Goal: Information Seeking & Learning: Learn about a topic

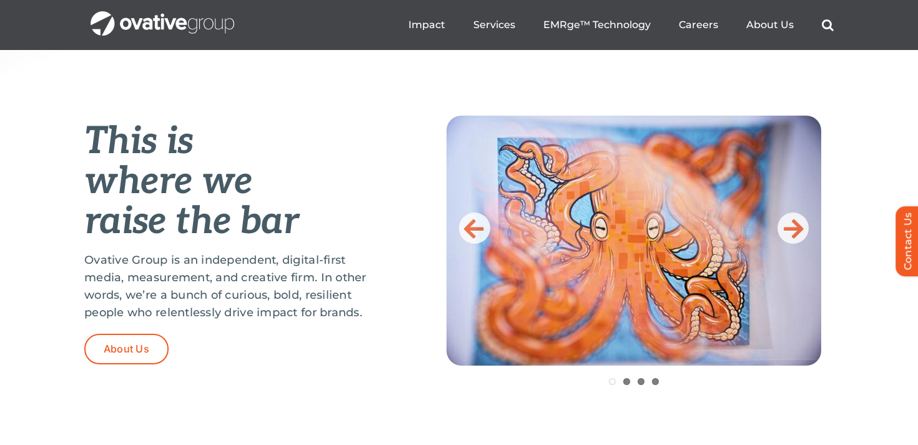
scroll to position [422, 0]
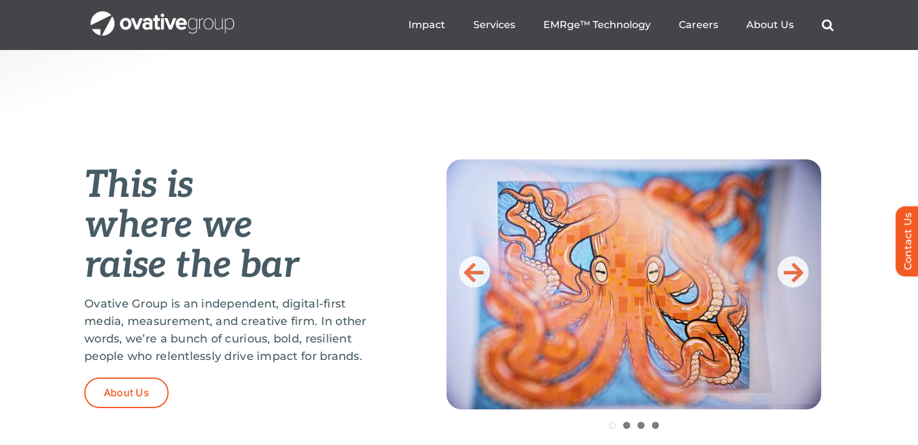
click at [803, 284] on img at bounding box center [634, 284] width 375 height 250
click at [800, 278] on icon at bounding box center [794, 271] width 20 height 25
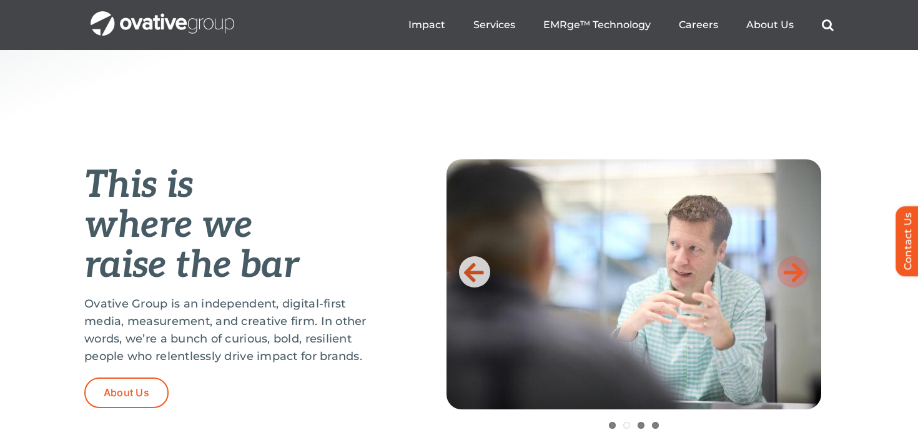
click at [799, 278] on icon at bounding box center [794, 271] width 20 height 25
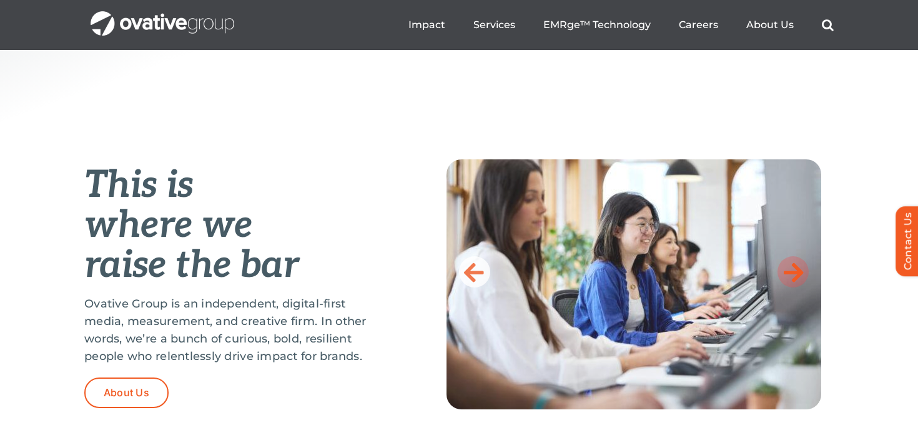
click at [799, 278] on icon at bounding box center [794, 271] width 20 height 25
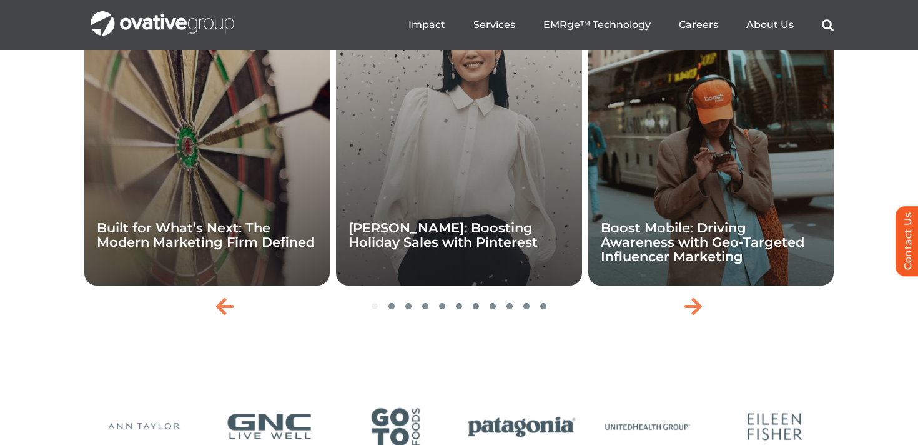
scroll to position [2758, 0]
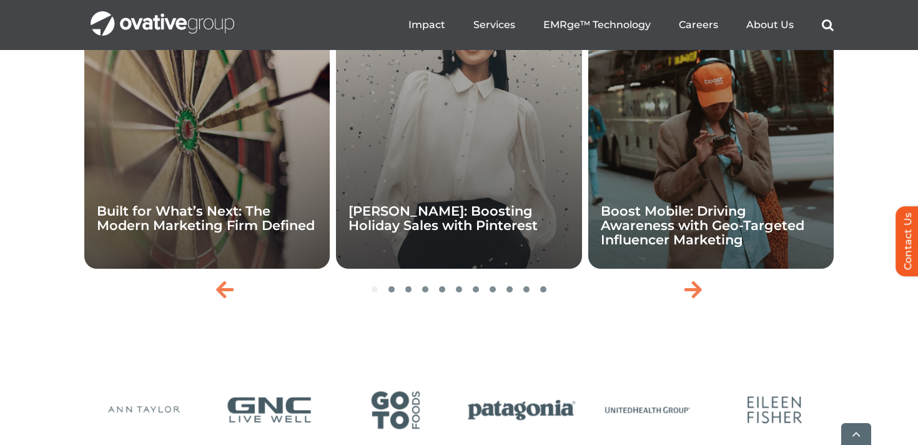
click at [263, 233] on div "Expert Insights Built for What’s Next: The Modern Marketing Firm Defined" at bounding box center [206, 133] width 245 height 271
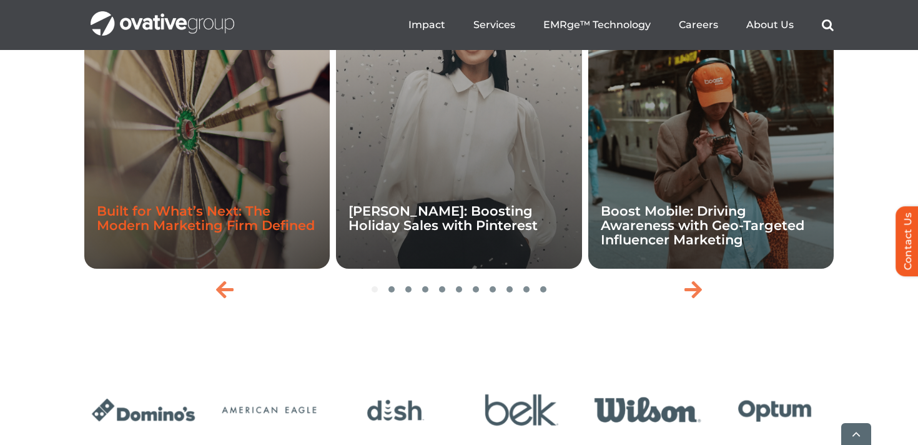
click at [240, 233] on link "Built for What’s Next: The Modern Marketing Firm Defined" at bounding box center [206, 218] width 218 height 30
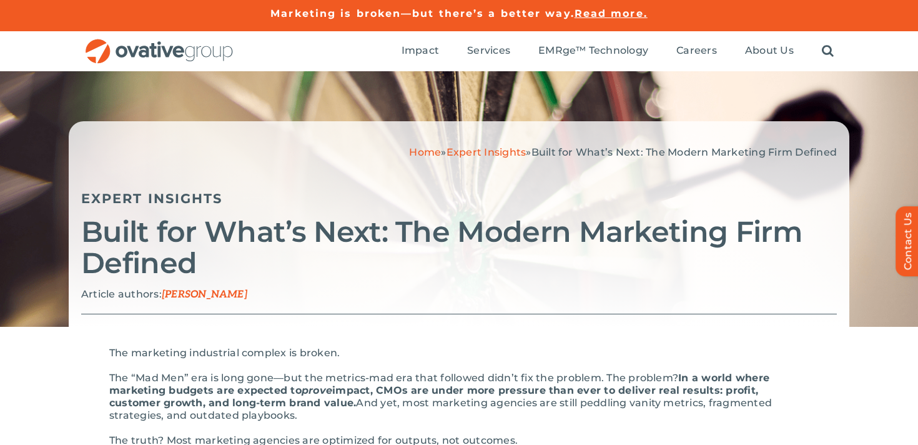
click at [57, 92] on div "Home » Expert Insights » Built for What’s Next: The Modern Marketing Firm Defin…" at bounding box center [459, 198] width 918 height 255
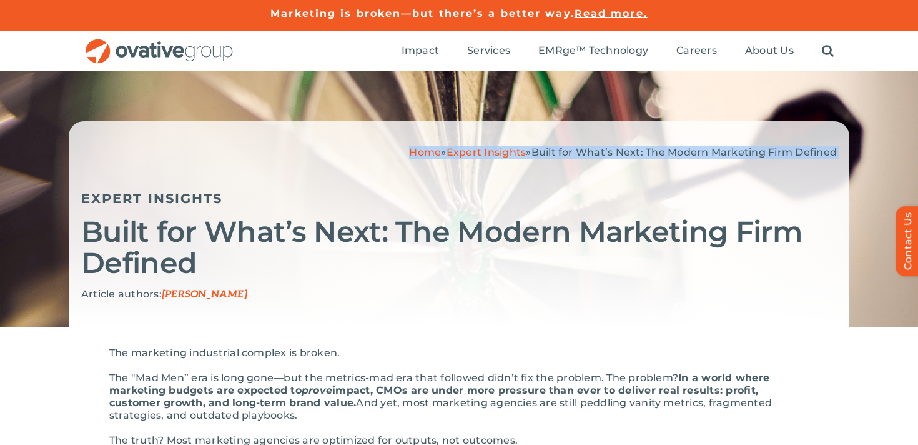
drag, startPoint x: 52, startPoint y: 107, endPoint x: 117, endPoint y: 169, distance: 89.7
click at [117, 169] on div "Home » Expert Insights » Built for What’s Next: The Modern Marketing Firm Defin…" at bounding box center [459, 198] width 918 height 255
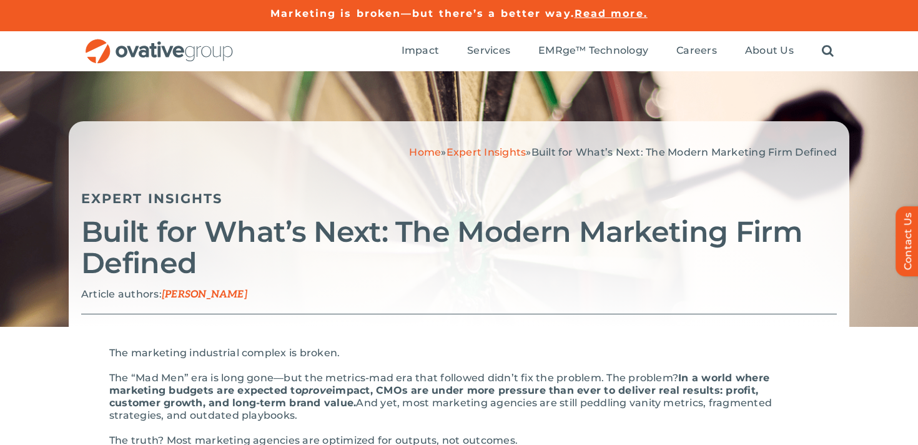
drag, startPoint x: 239, startPoint y: 110, endPoint x: 129, endPoint y: 94, distance: 111.7
click at [129, 94] on div "Home » Expert Insights » Built for What’s Next: The Modern Marketing Firm Defin…" at bounding box center [459, 198] width 918 height 255
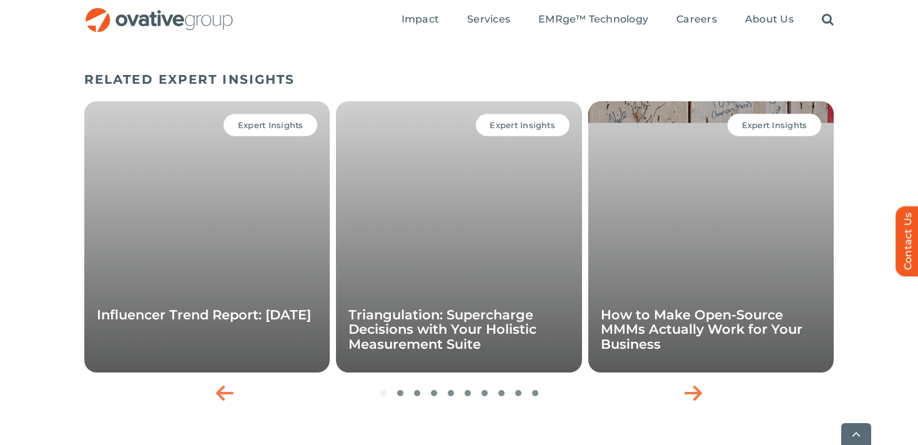
scroll to position [2167, 0]
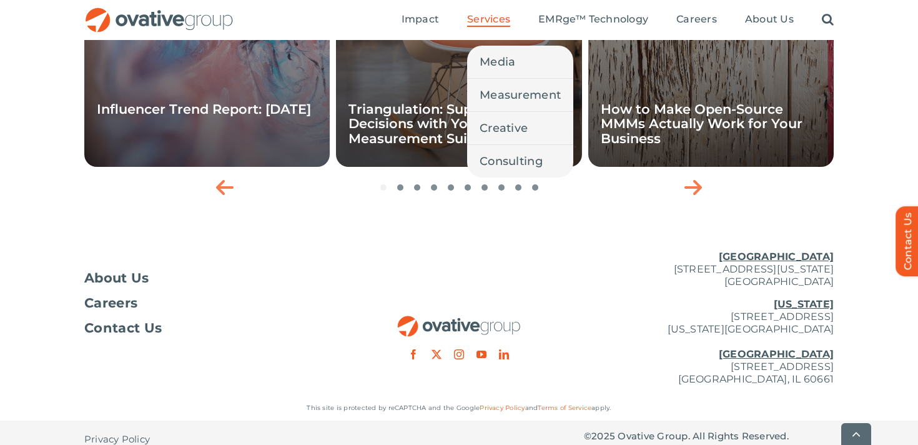
click at [497, 19] on span "Services" at bounding box center [488, 19] width 43 height 12
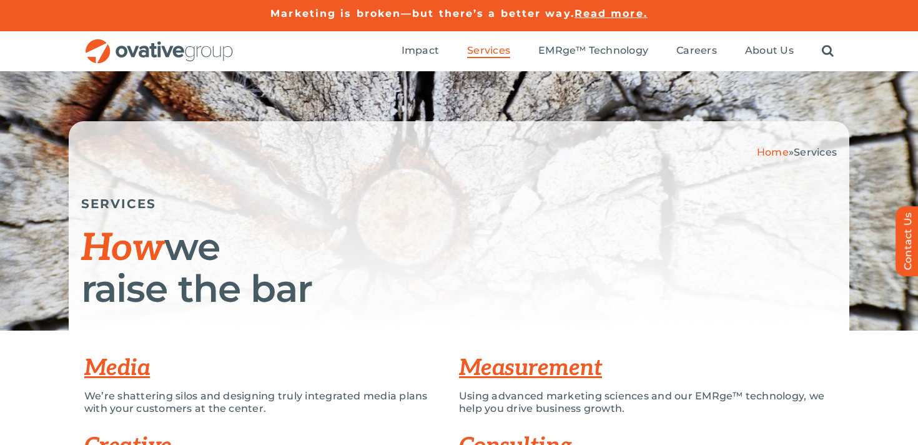
click at [207, 54] on img "OG_Full_horizontal_RGB" at bounding box center [159, 52] width 150 height 26
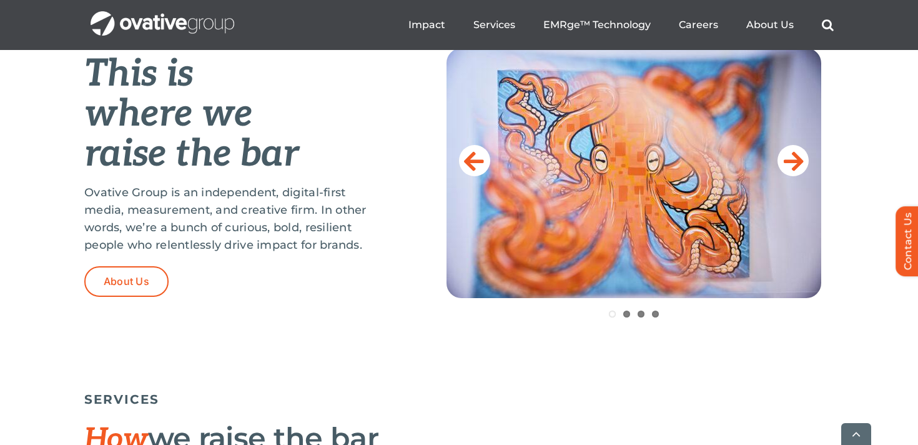
scroll to position [542, 0]
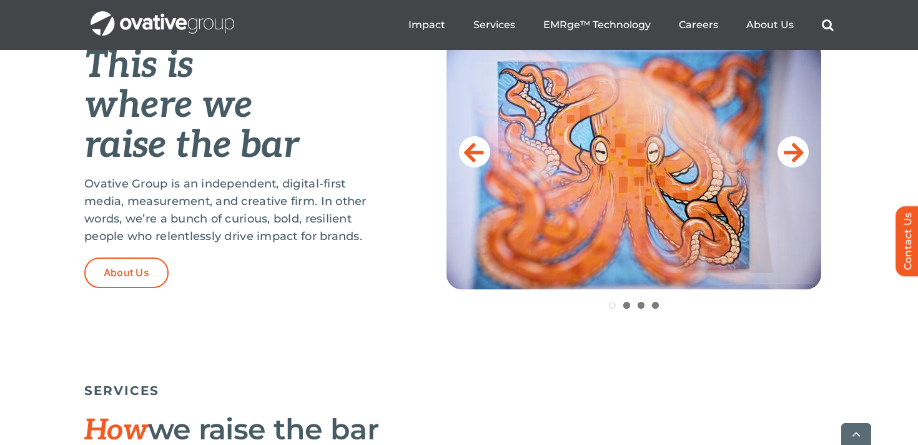
click at [228, 235] on p "Ovative Group is an independent, digital-first media, measurement, and creative…" at bounding box center [234, 210] width 300 height 70
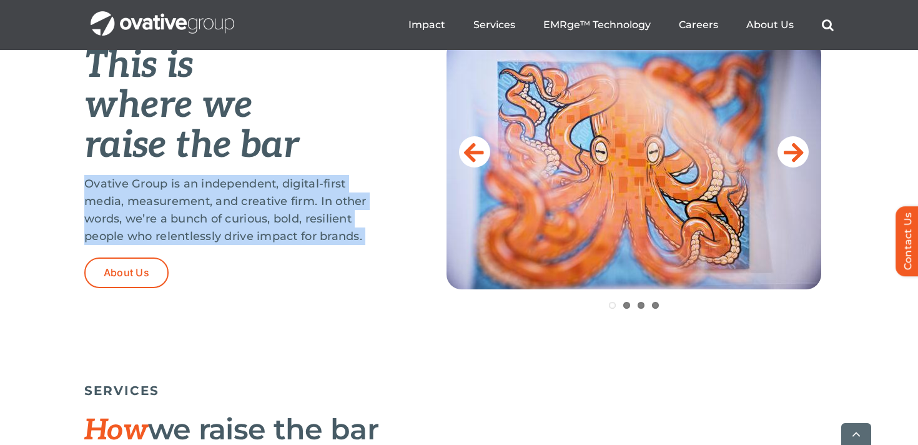
click at [228, 235] on p "Ovative Group is an independent, digital-first media, measurement, and creative…" at bounding box center [234, 210] width 300 height 70
copy div "Ovative Group is an independent, digital-first media, measurement, and creative…"
click at [305, 233] on p "Ovative Group is an independent, digital-first media, measurement, and creative…" at bounding box center [234, 210] width 300 height 70
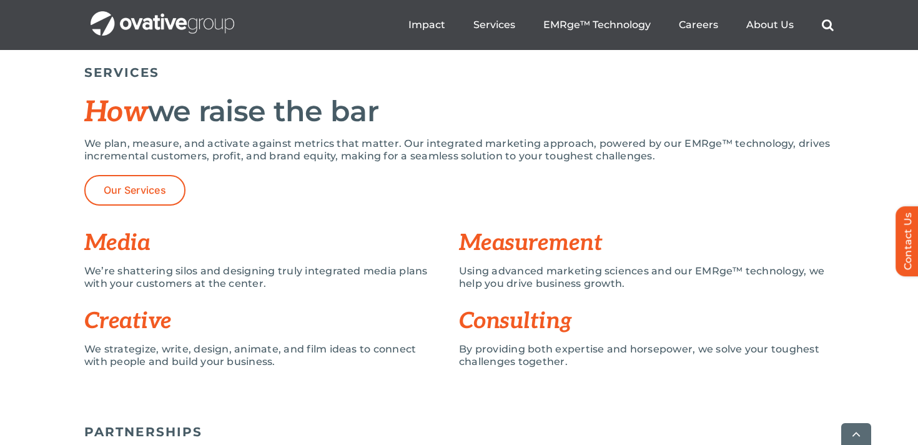
scroll to position [868, 0]
